Goal: Transaction & Acquisition: Download file/media

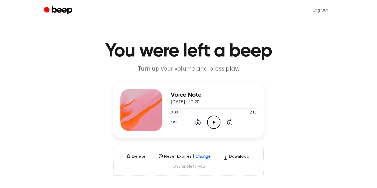
click at [214, 119] on icon "Play Audio" at bounding box center [213, 122] width 13 height 13
click at [235, 157] on button "Download" at bounding box center [236, 157] width 30 height 8
click at [215, 121] on icon "Play Audio" at bounding box center [213, 122] width 13 height 13
click at [236, 158] on button "Download" at bounding box center [236, 157] width 30 height 8
click at [213, 127] on icon "Play Audio" at bounding box center [213, 122] width 13 height 13
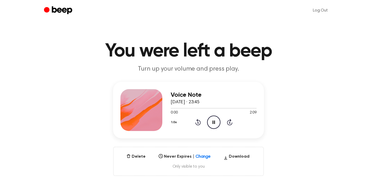
click at [213, 126] on icon "Pause Audio" at bounding box center [213, 122] width 13 height 13
click at [213, 126] on icon "Play Audio" at bounding box center [213, 122] width 13 height 13
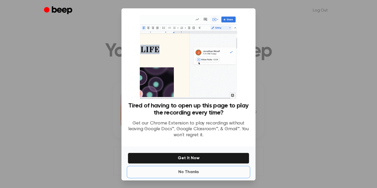
click at [191, 170] on button "No Thanks" at bounding box center [188, 172] width 121 height 10
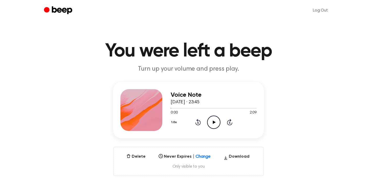
click at [213, 125] on icon "Play Audio" at bounding box center [213, 122] width 13 height 13
click at [214, 121] on icon at bounding box center [213, 122] width 2 height 3
click at [218, 120] on icon "Play Audio" at bounding box center [213, 122] width 13 height 13
click at [197, 121] on icon "Rewind 5 seconds" at bounding box center [198, 122] width 6 height 7
click at [214, 122] on icon at bounding box center [213, 122] width 2 height 3
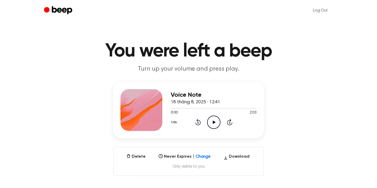
click at [210, 119] on icon "Play Audio" at bounding box center [213, 122] width 13 height 13
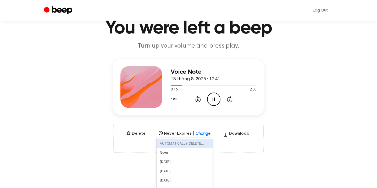
click at [198, 136] on div "option AUTOMATICALLY DELETE... focused disabled, 1 of 6. 6 results available. U…" at bounding box center [184, 131] width 56 height 7
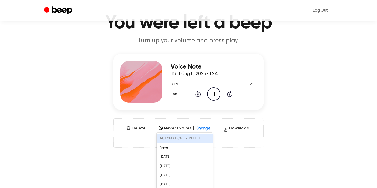
scroll to position [32, 0]
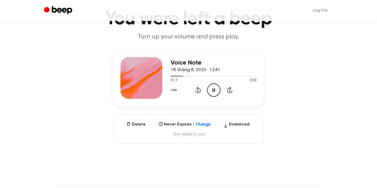
click at [258, 163] on main "You were left a beep Turn up your volume and press play. Voice Note 18 tháng 8,…" at bounding box center [188, 135] width 377 height 335
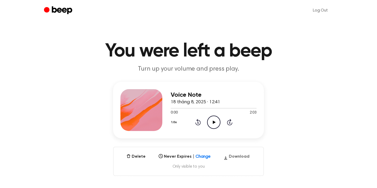
click at [232, 160] on button "Download" at bounding box center [236, 157] width 30 height 8
